Goal: Information Seeking & Learning: Learn about a topic

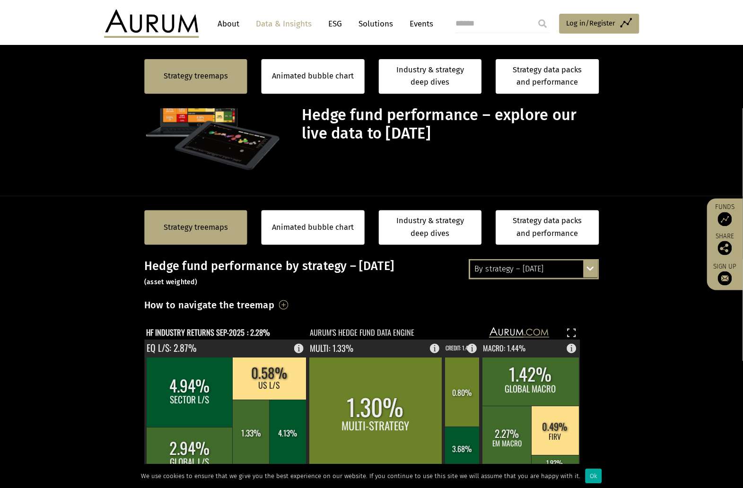
scroll to position [279, 0]
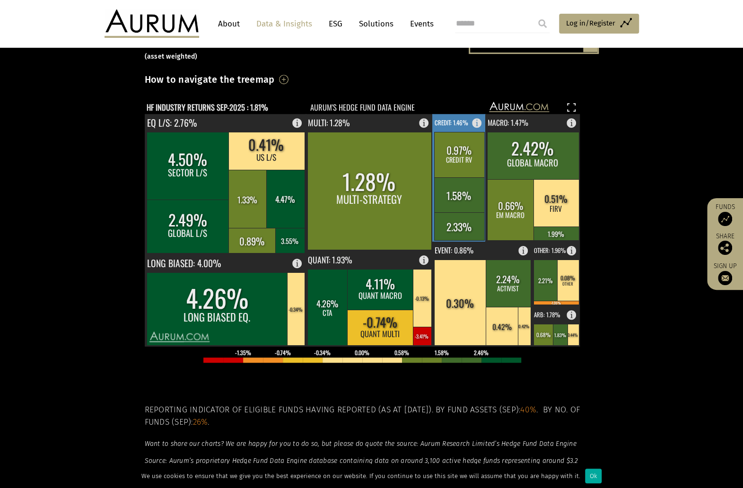
scroll to position [225, 0]
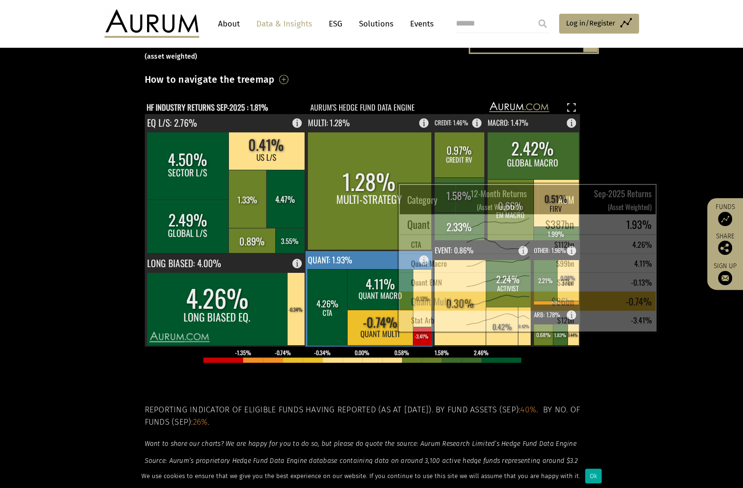
click at [374, 321] on rect at bounding box center [380, 327] width 67 height 35
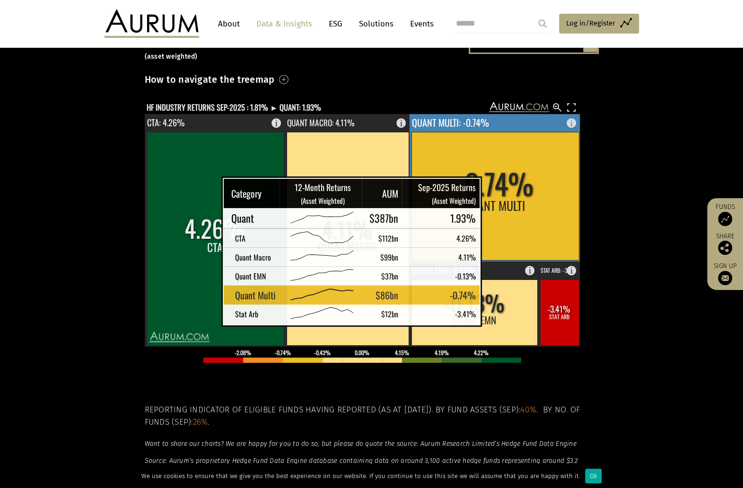
click at [496, 190] on rect at bounding box center [494, 196] width 167 height 128
